Goal: Task Accomplishment & Management: Manage account settings

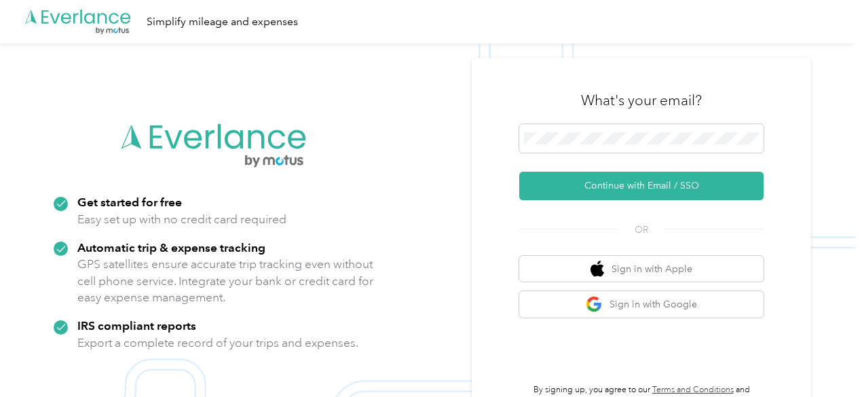
click at [330, 302] on p "GPS satellites ensure accurate trip tracking even without cell phone service. I…" at bounding box center [225, 281] width 296 height 50
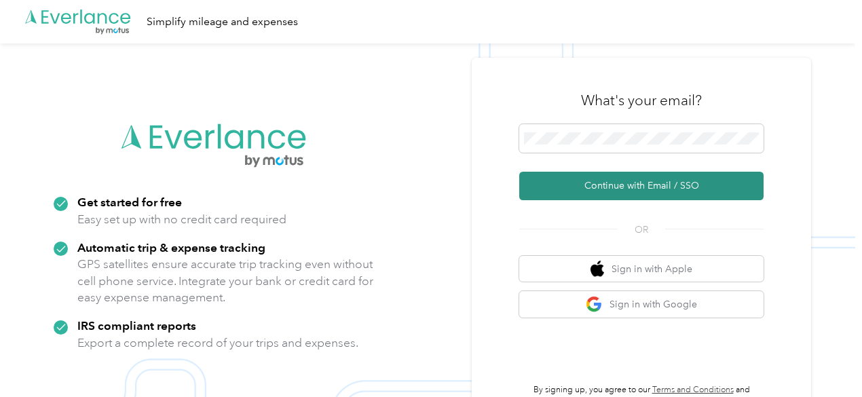
click at [627, 187] on button "Continue with Email / SSO" at bounding box center [641, 186] width 244 height 28
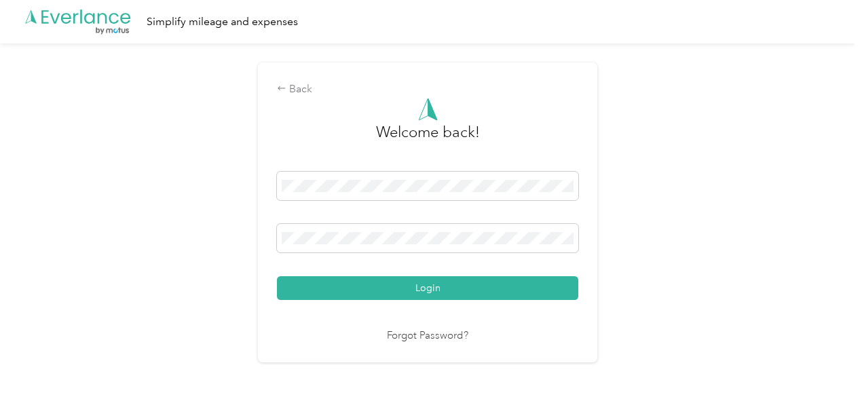
click at [362, 274] on div "Login" at bounding box center [427, 236] width 301 height 128
click at [365, 295] on button "Login" at bounding box center [427, 288] width 301 height 24
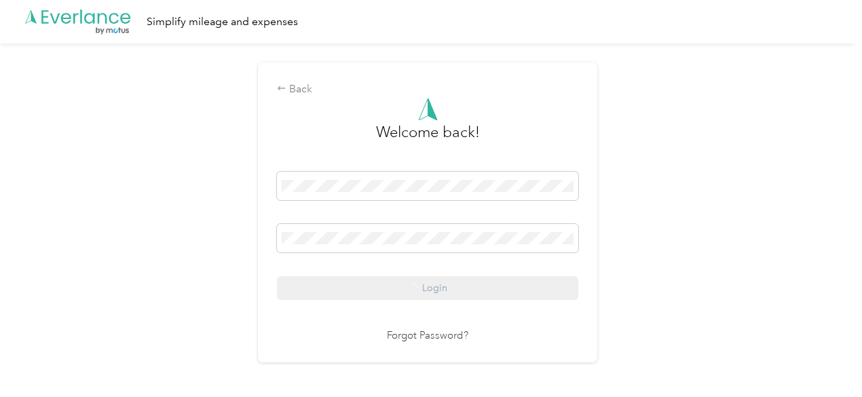
click at [374, 288] on div "Login" at bounding box center [427, 236] width 301 height 128
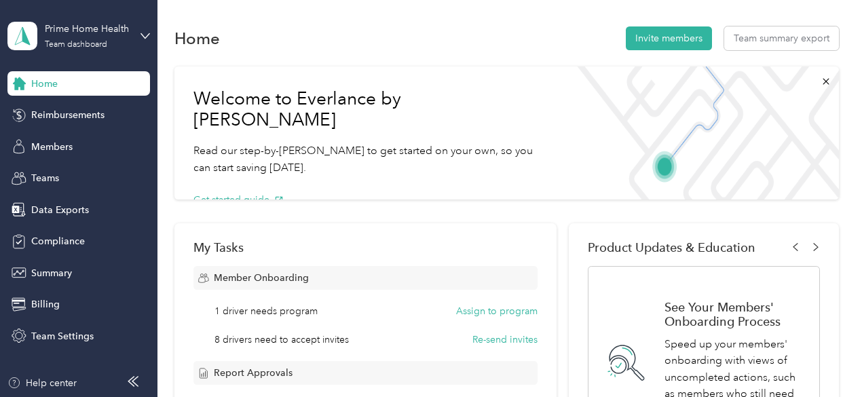
drag, startPoint x: 406, startPoint y: 29, endPoint x: 350, endPoint y: 26, distance: 56.4
click at [406, 29] on div "Home Invite members Team summary export" at bounding box center [506, 38] width 664 height 28
click at [343, 33] on div "Home Invite members Team summary export" at bounding box center [506, 38] width 664 height 28
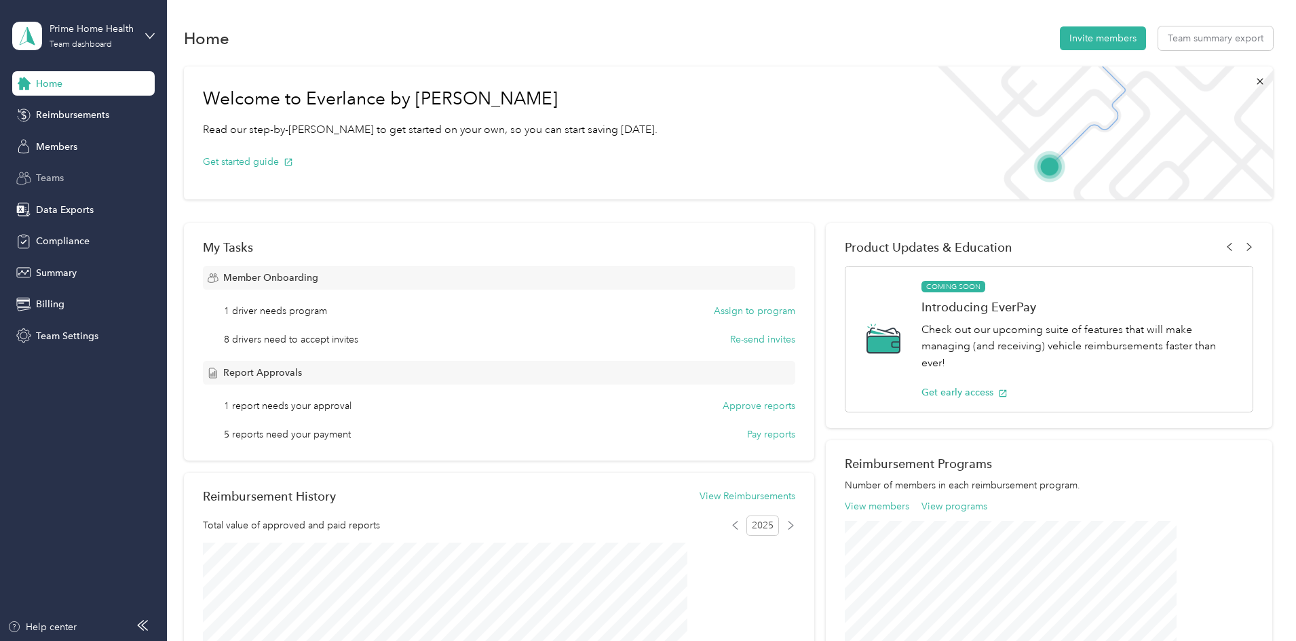
click at [40, 184] on span "Teams" at bounding box center [50, 178] width 28 height 14
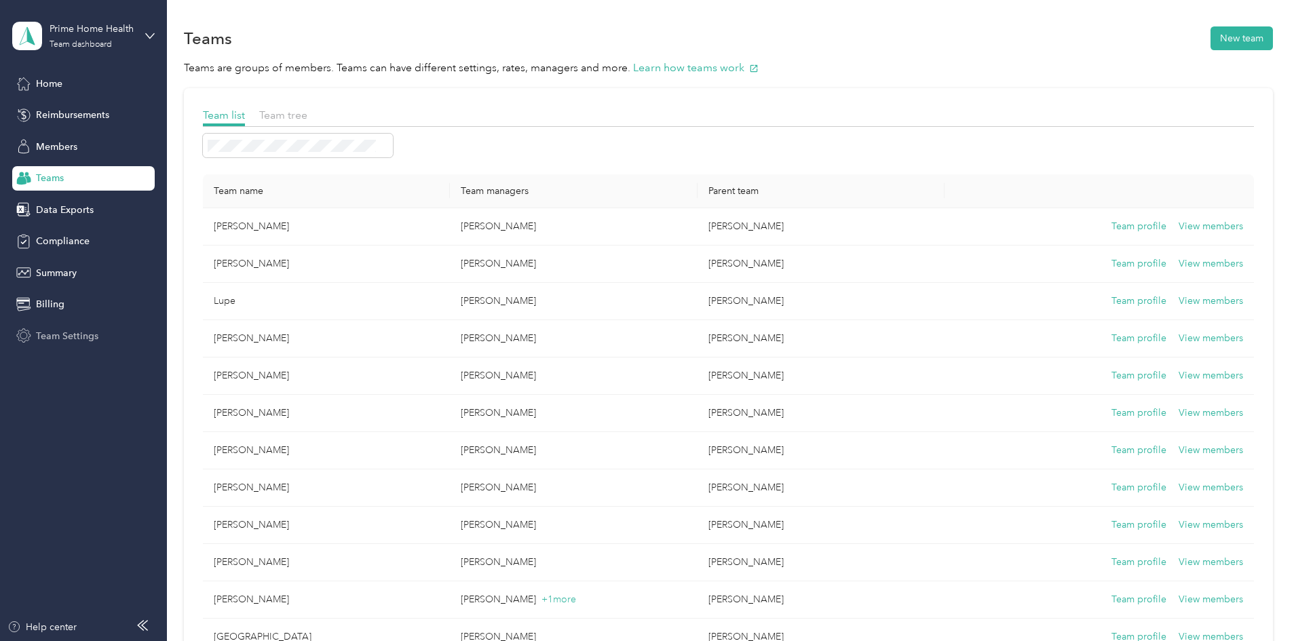
click at [62, 332] on span "Team Settings" at bounding box center [67, 336] width 62 height 14
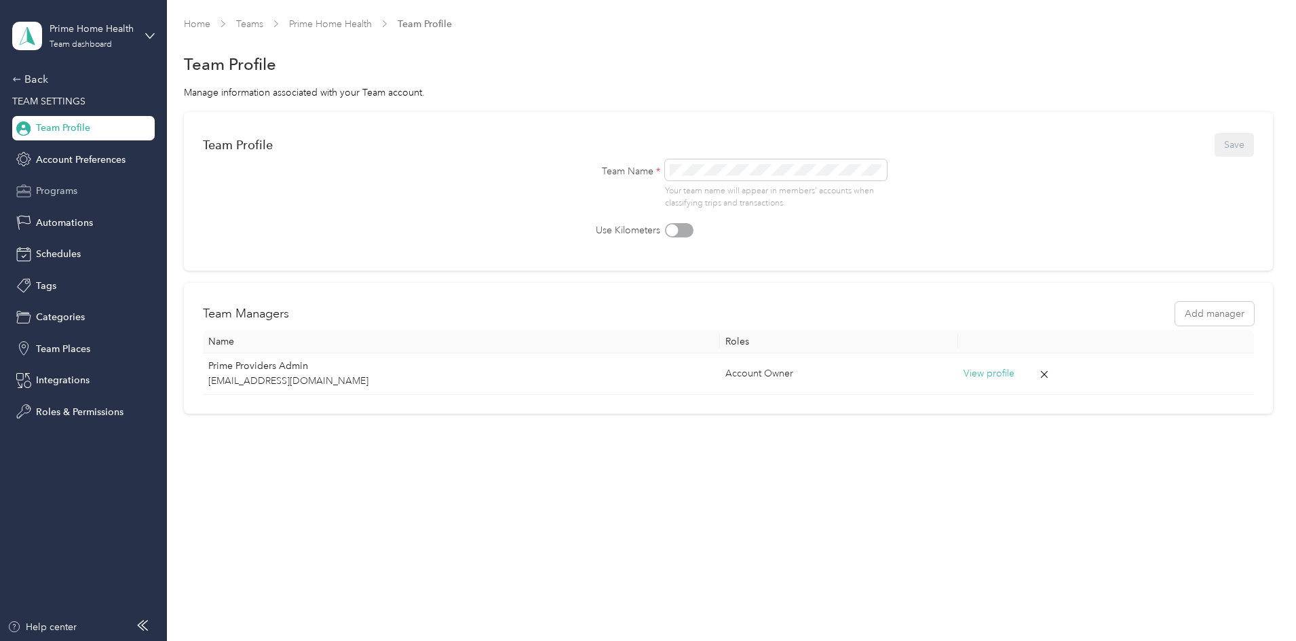
click at [56, 183] on div "Programs" at bounding box center [83, 191] width 142 height 24
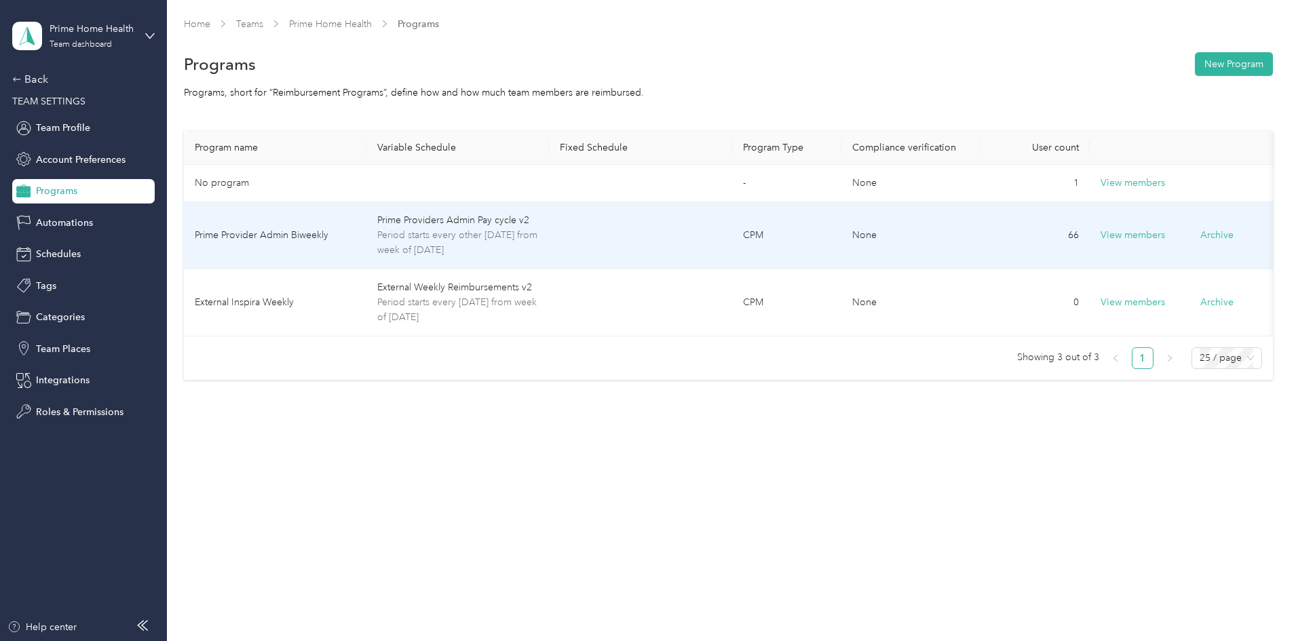
click at [617, 223] on td at bounding box center [640, 235] width 182 height 67
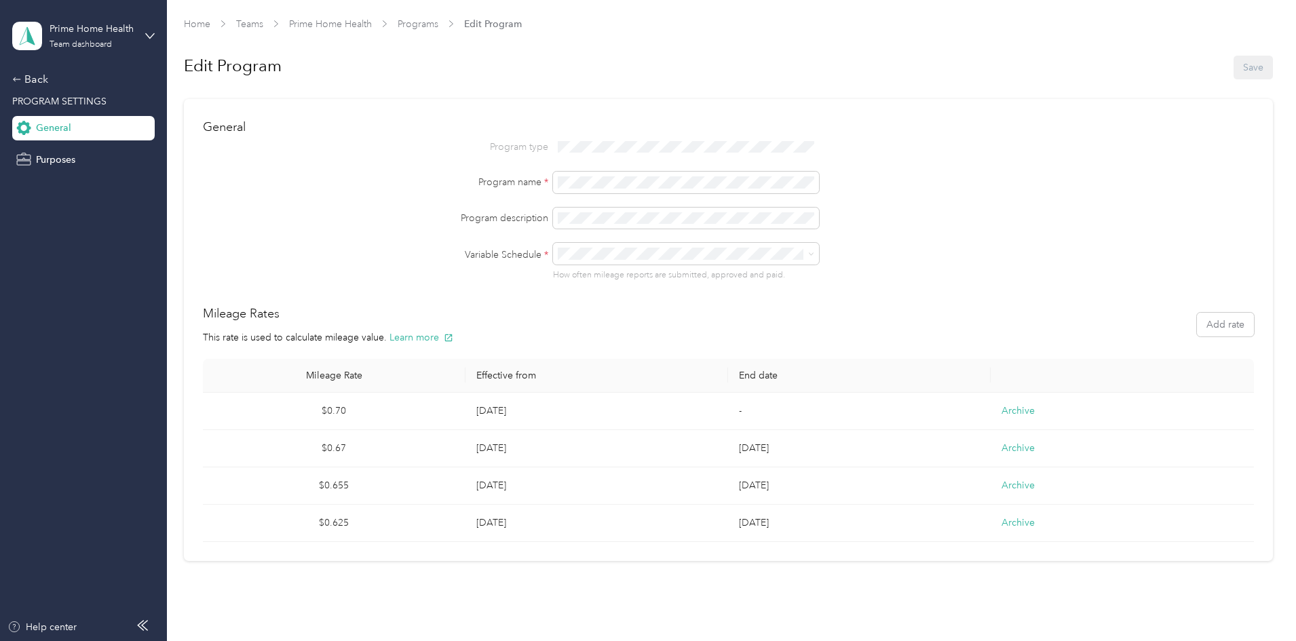
scroll to position [3, 0]
click at [62, 155] on span "Purposes" at bounding box center [55, 160] width 39 height 14
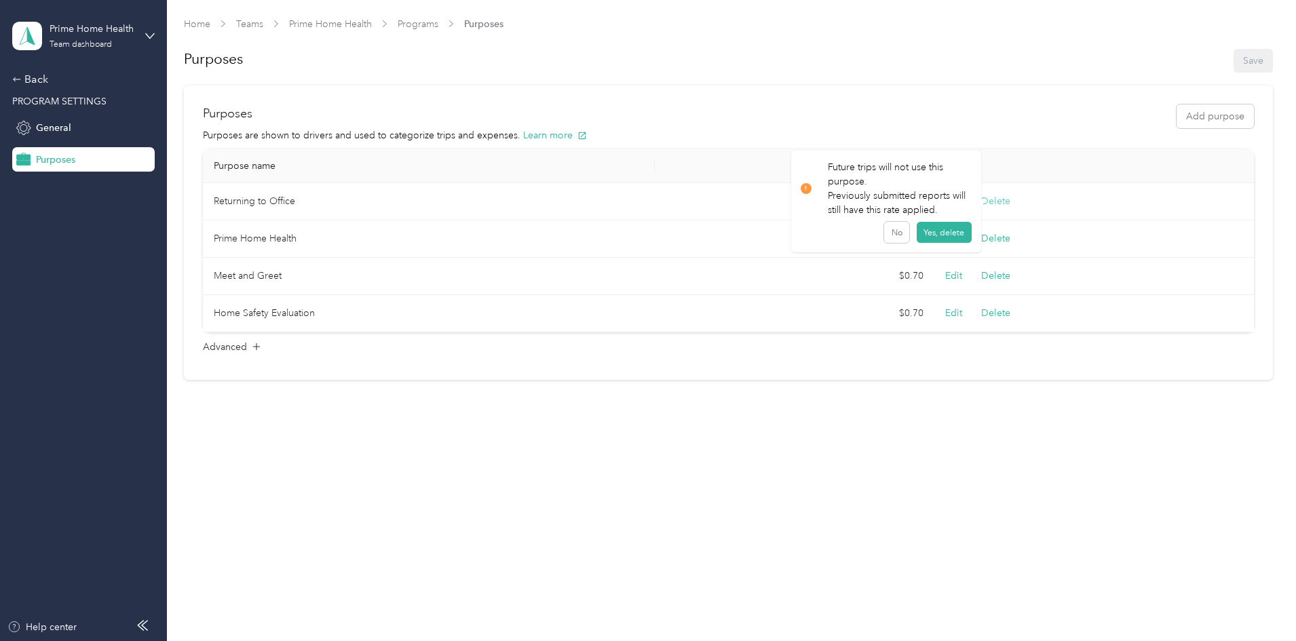
click at [861, 205] on button "Delete" at bounding box center [995, 201] width 29 height 14
click at [861, 232] on button "Yes, delete" at bounding box center [944, 233] width 55 height 22
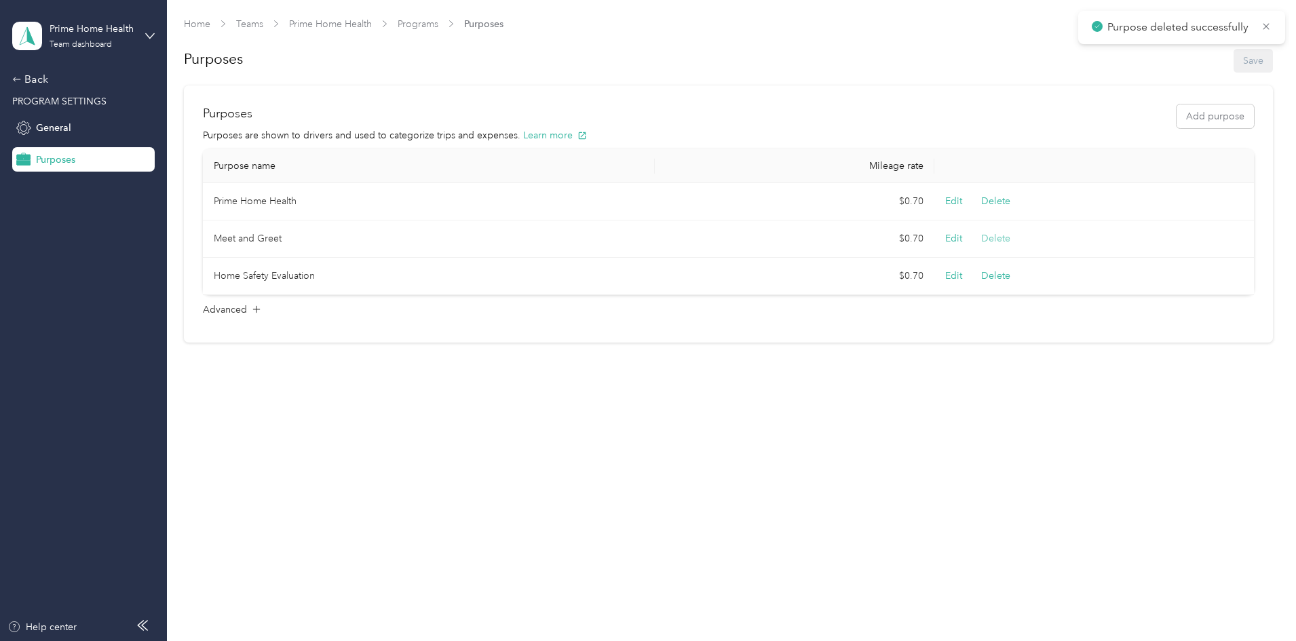
click at [861, 240] on button "Delete" at bounding box center [995, 238] width 29 height 14
click at [861, 270] on button "Yes, delete" at bounding box center [944, 270] width 55 height 22
click at [861, 244] on button "Delete" at bounding box center [995, 238] width 29 height 14
click at [861, 270] on button "Yes, delete" at bounding box center [944, 270] width 55 height 22
click at [493, 396] on div "Home Teams Prime Home Health Programs Purposes Purposes Save Purposes Add purpo…" at bounding box center [728, 320] width 1122 height 641
